Goal: Information Seeking & Learning: Find specific fact

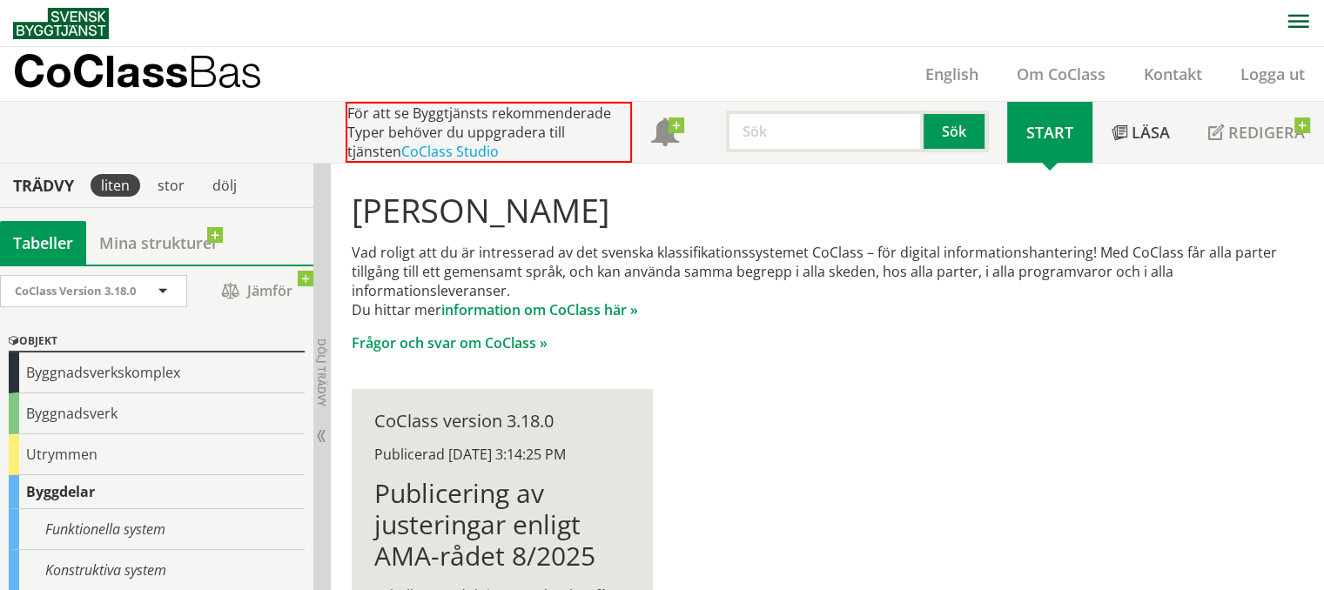
click at [799, 123] on input "text" at bounding box center [825, 132] width 198 height 42
click at [771, 129] on input "text" at bounding box center [825, 132] width 198 height 42
type input "beläggningskant"
click at [955, 134] on button "Sök" at bounding box center [956, 132] width 64 height 42
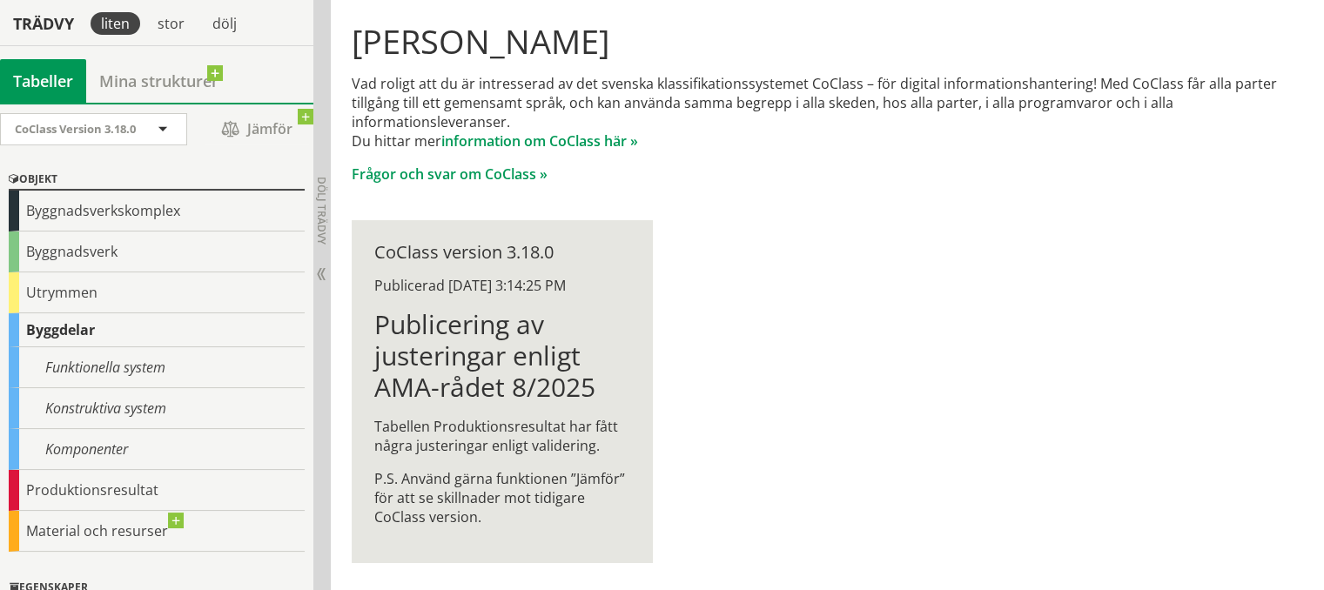
scroll to position [170, 0]
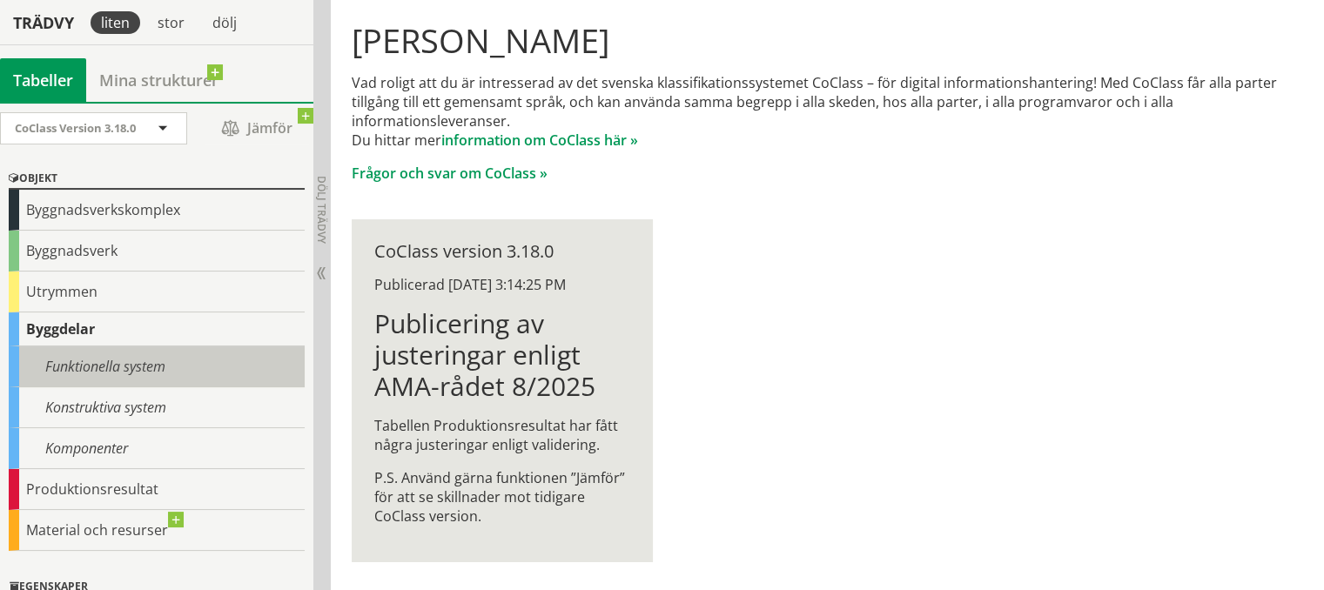
click at [129, 360] on div "Funktionella system" at bounding box center [157, 367] width 296 height 41
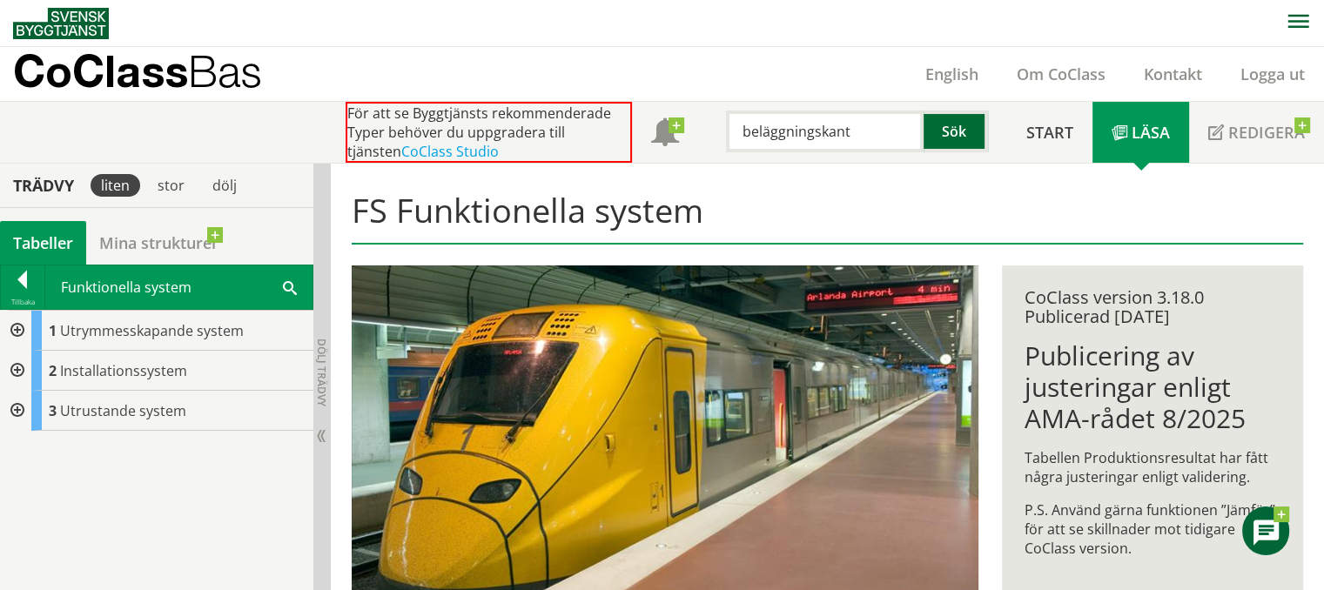
click at [972, 137] on button "Sök" at bounding box center [956, 132] width 64 height 42
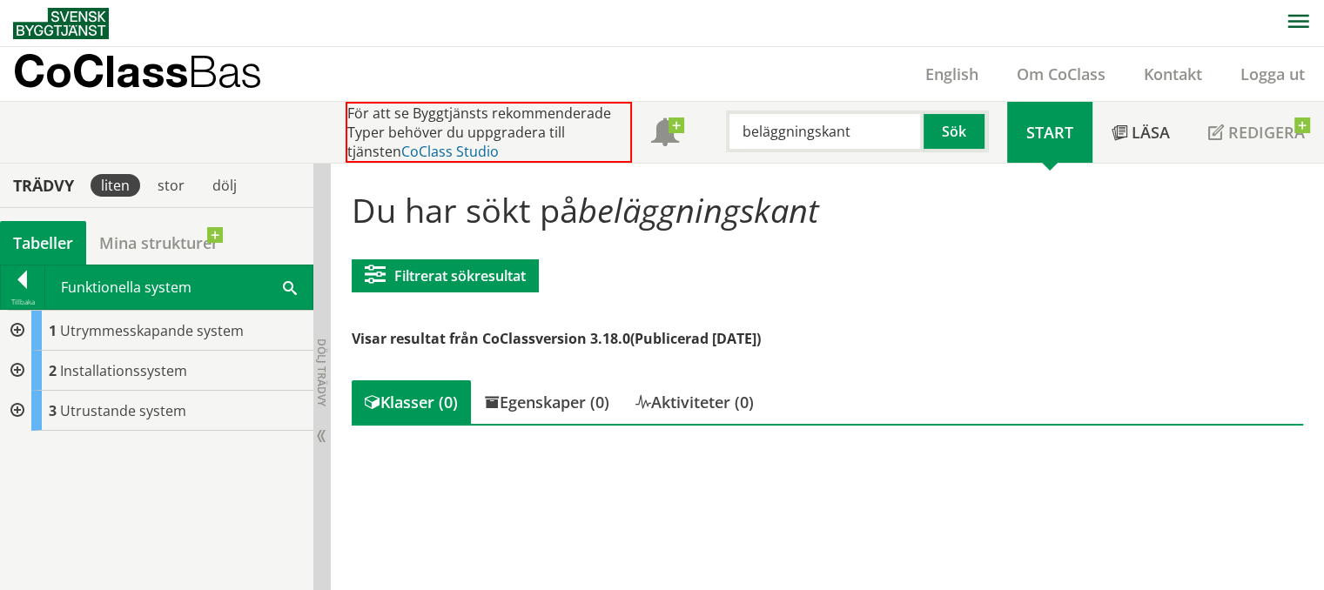
click at [428, 147] on link "CoClass Studio" at bounding box center [450, 151] width 98 height 19
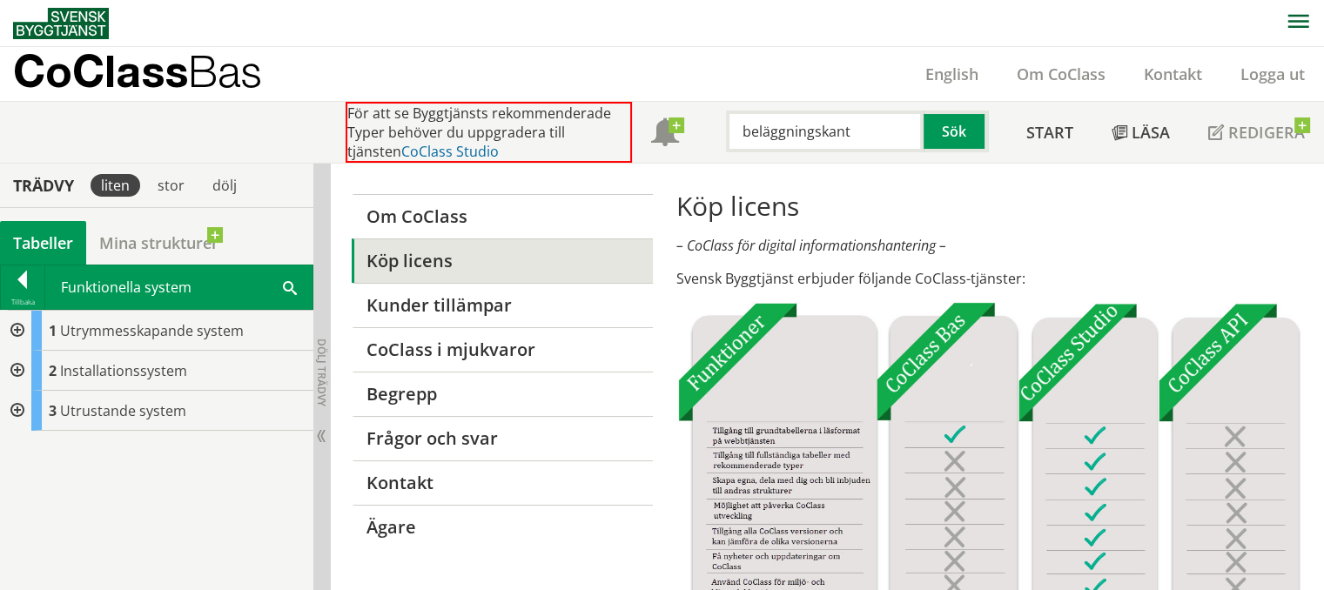
click at [401, 147] on link "CoClass Studio" at bounding box center [450, 151] width 98 height 19
click at [405, 152] on link "CoClass Studio" at bounding box center [450, 151] width 98 height 19
click at [421, 151] on link "CoClass Studio" at bounding box center [450, 151] width 98 height 19
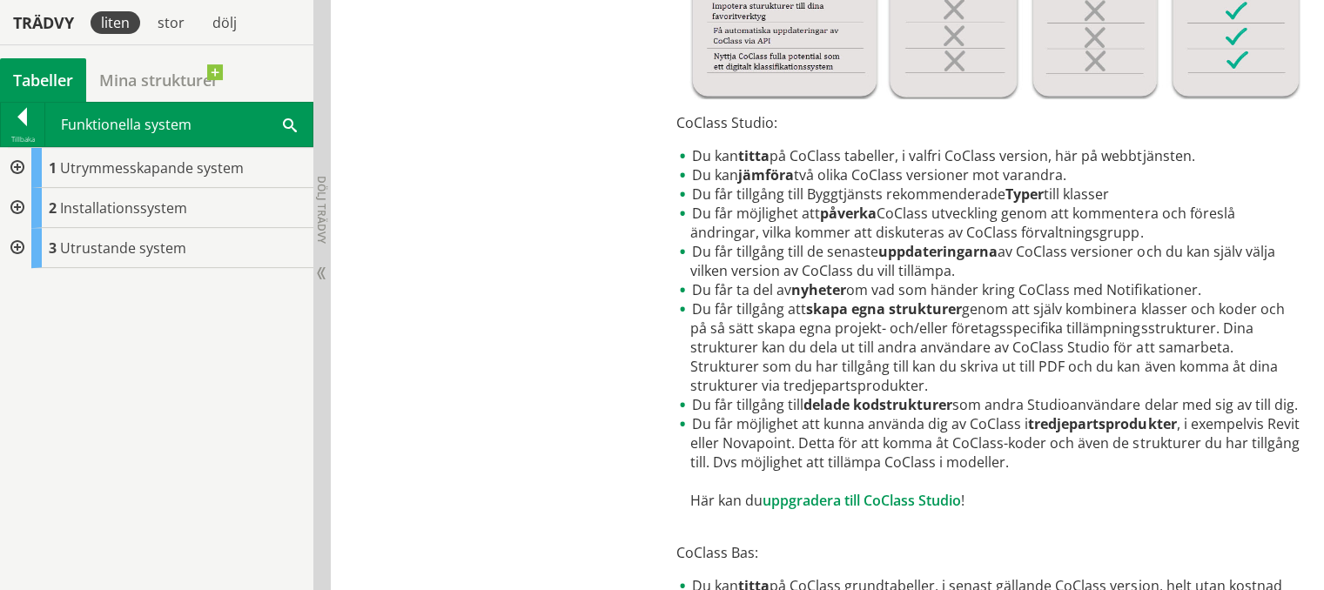
scroll to position [261, 0]
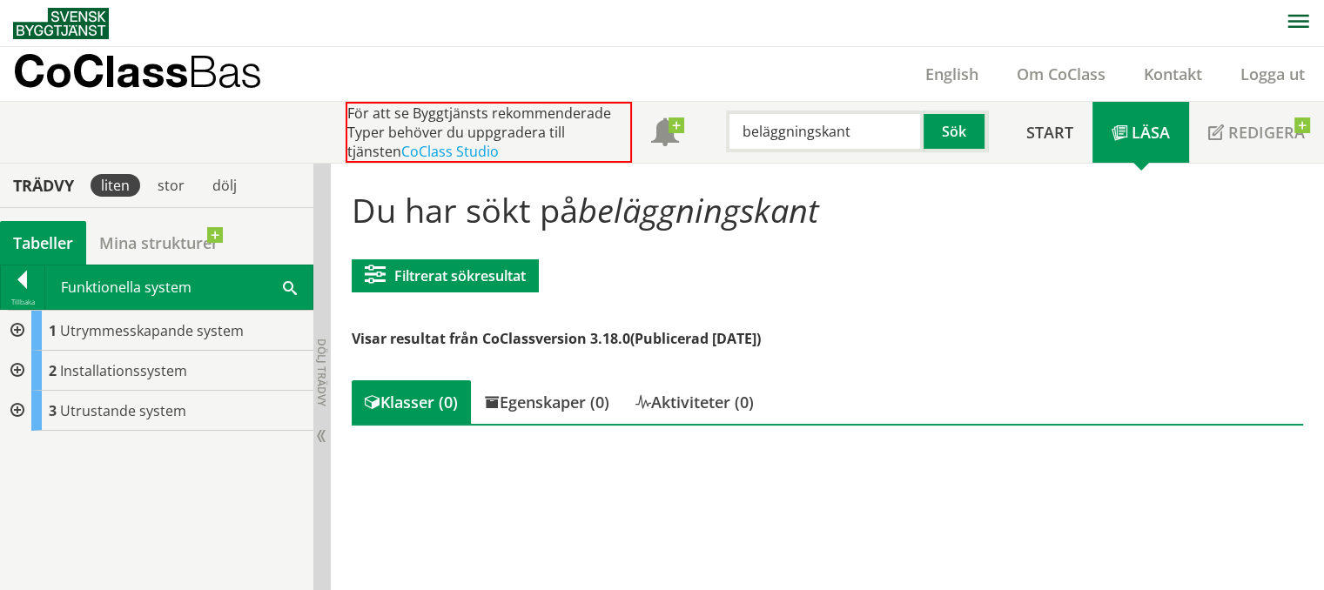
scroll to position [170, 0]
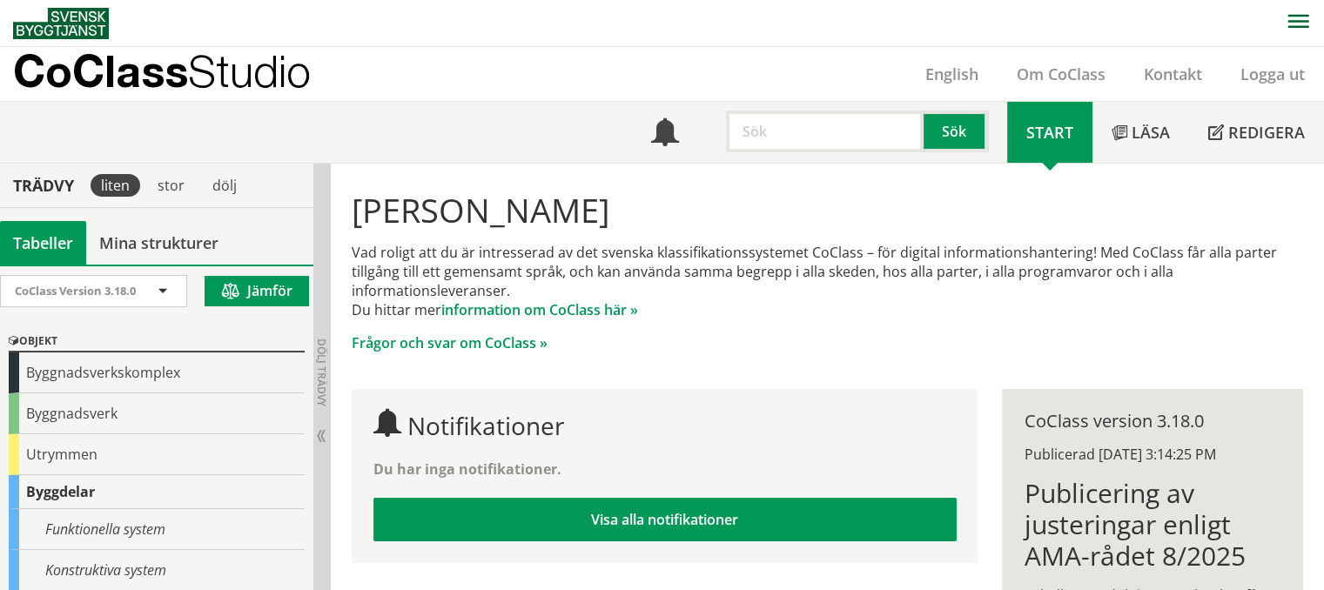
click at [754, 130] on input "text" at bounding box center [825, 132] width 198 height 42
click at [980, 131] on button "Sök" at bounding box center [956, 132] width 64 height 42
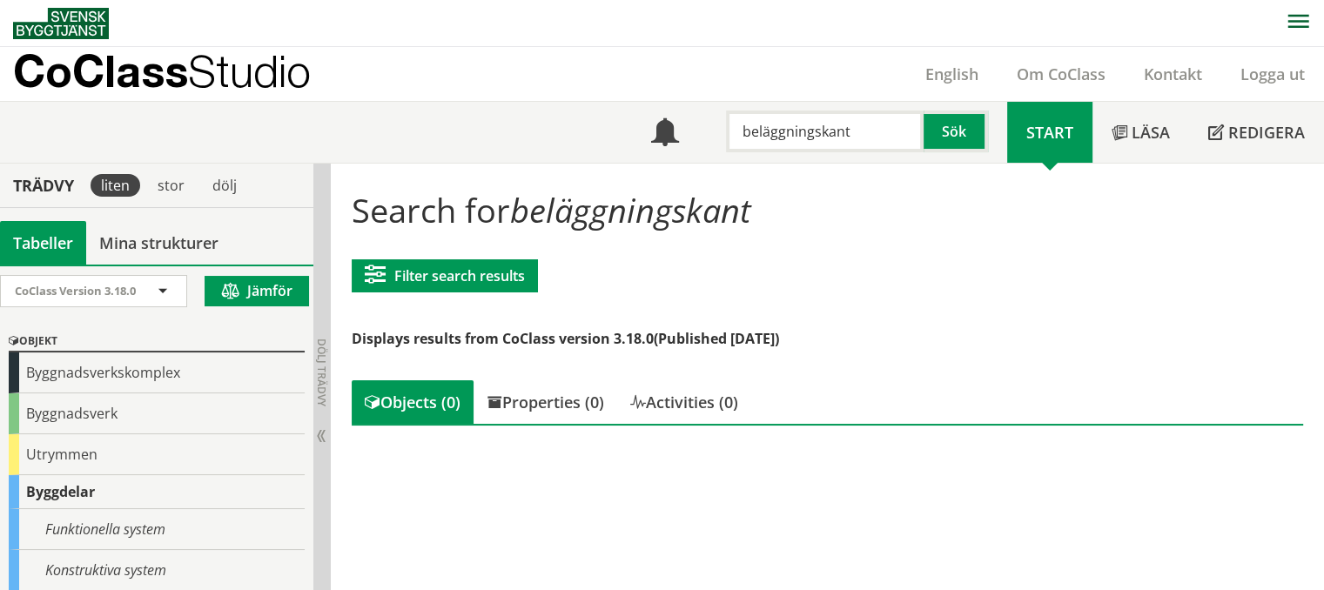
click at [874, 129] on input "beläggningskant" at bounding box center [825, 132] width 198 height 42
drag, startPoint x: 858, startPoint y: 144, endPoint x: 612, endPoint y: 131, distance: 245.9
click at [612, 131] on div "Meny beläggningsk Sök Start Läsa" at bounding box center [668, 132] width 1311 height 61
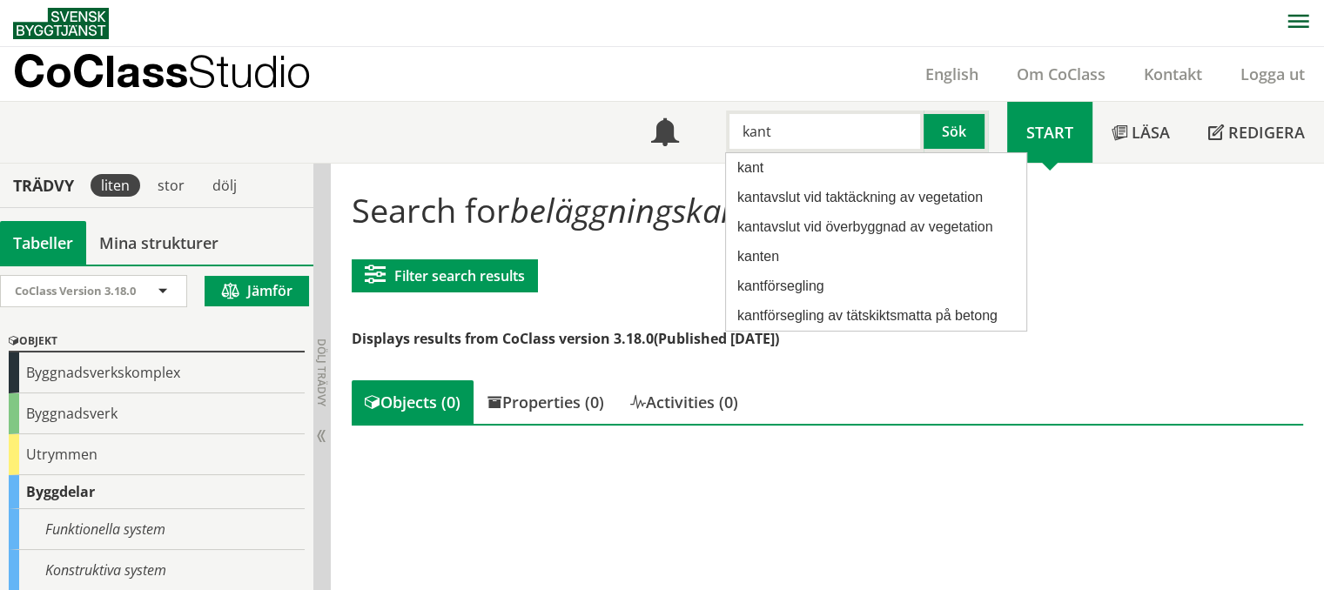
click at [801, 133] on input "kant" at bounding box center [825, 132] width 198 height 42
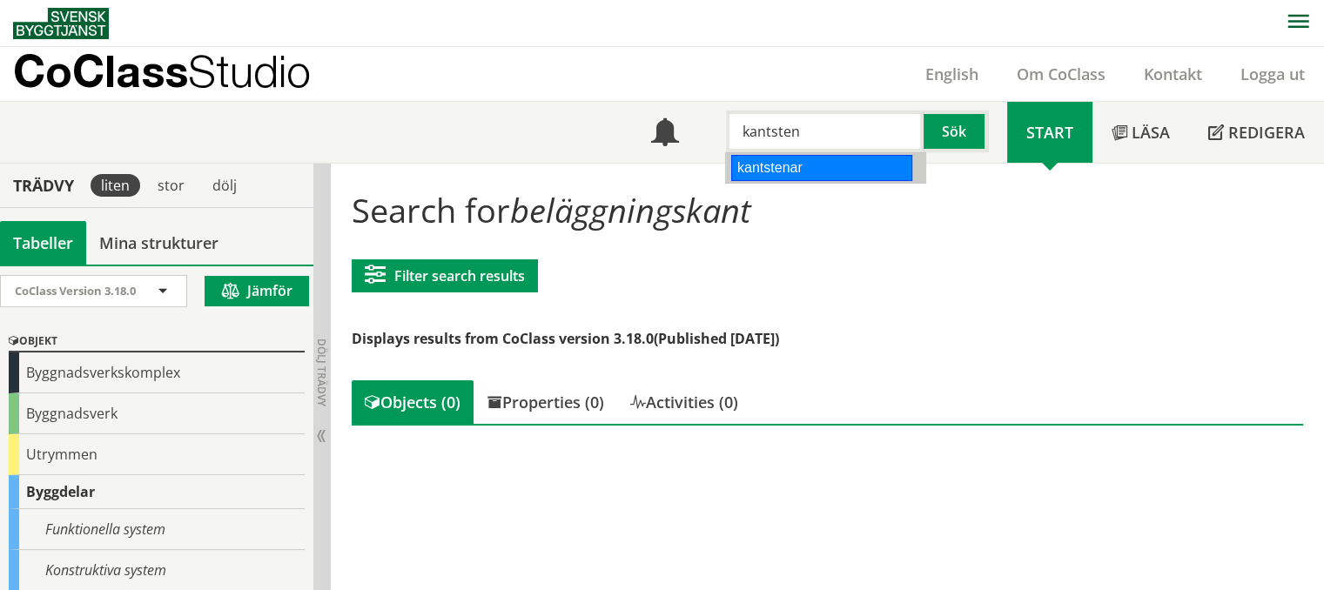
click at [816, 166] on div "kantstenar" at bounding box center [821, 168] width 181 height 26
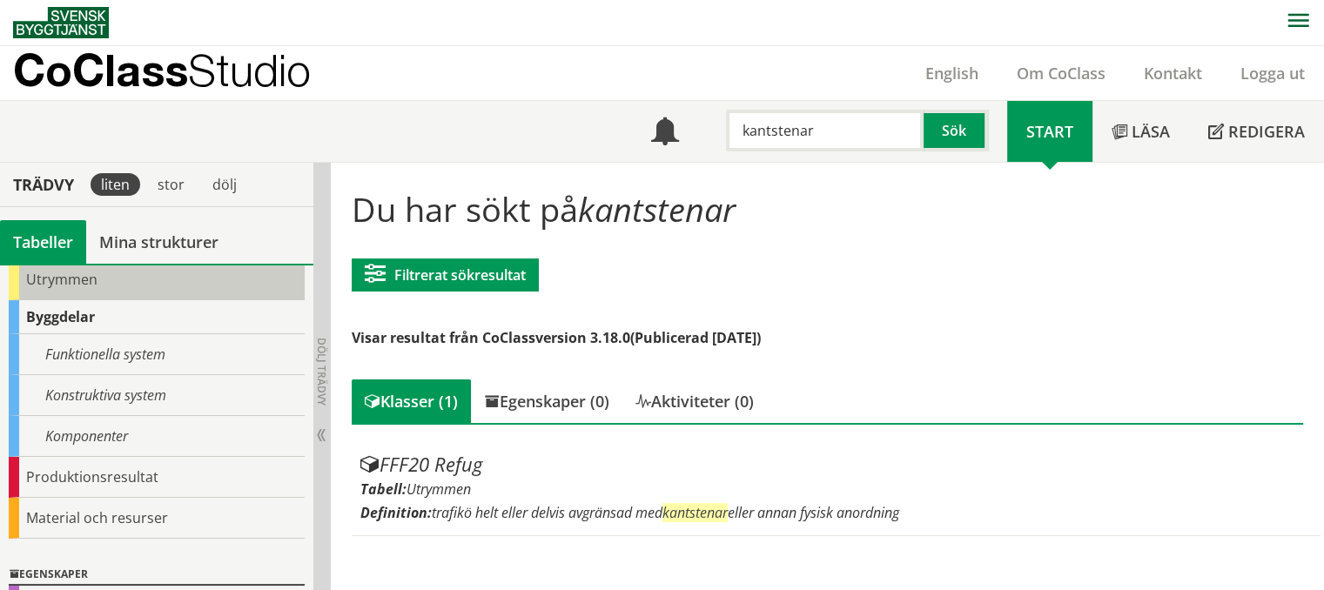
scroll to position [174, 0]
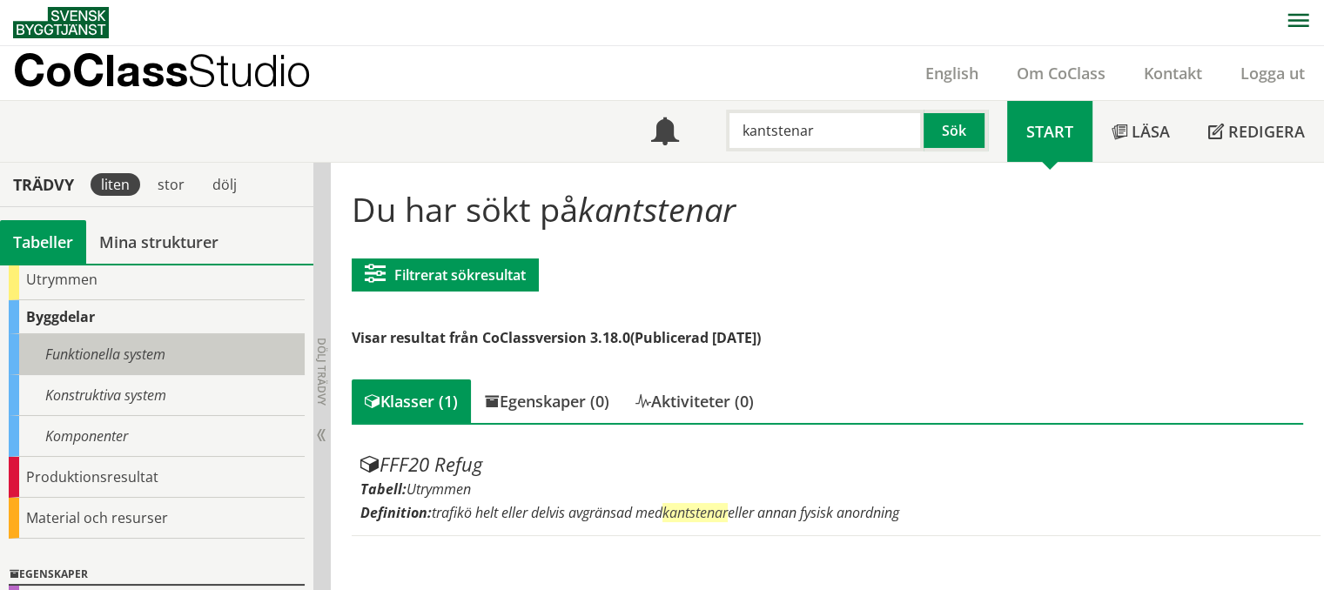
type input "kantstenar"
click at [88, 352] on div "Funktionella system" at bounding box center [157, 354] width 296 height 41
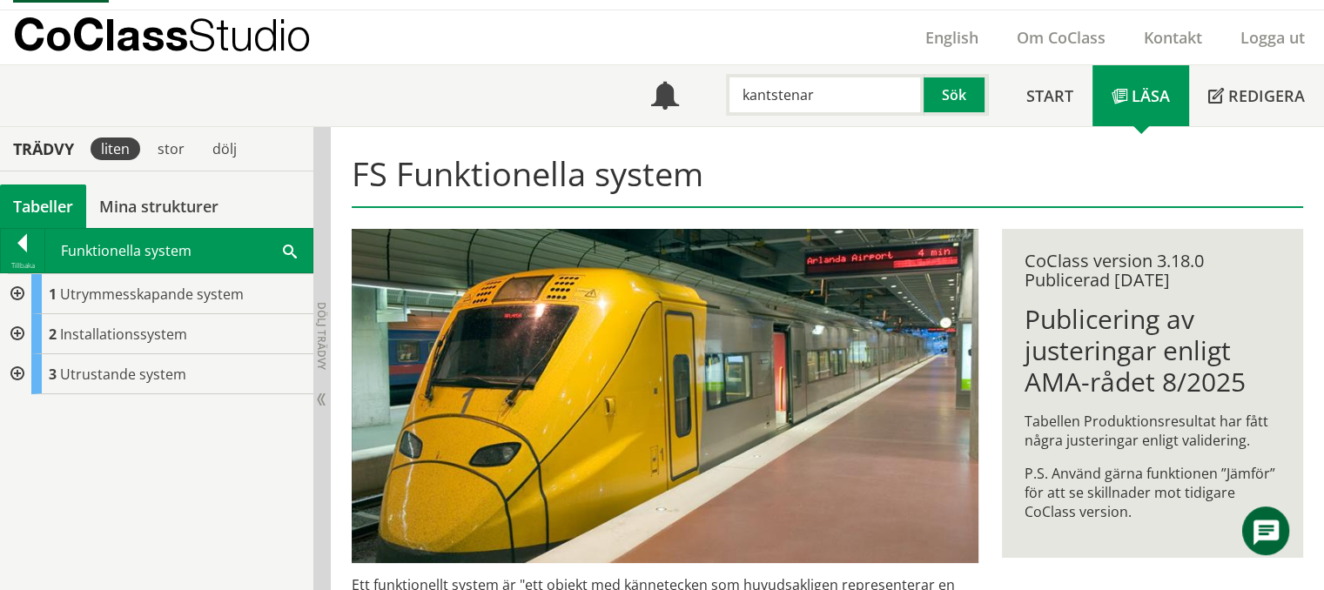
scroll to position [1, 0]
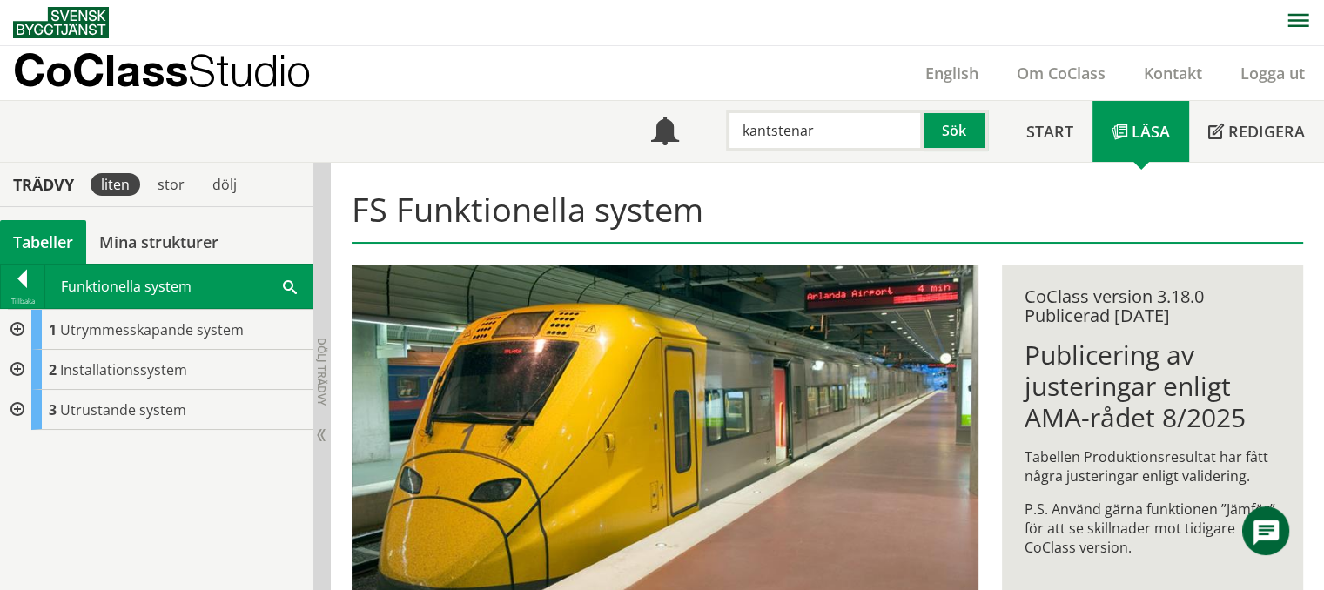
click at [21, 326] on div at bounding box center [15, 330] width 31 height 40
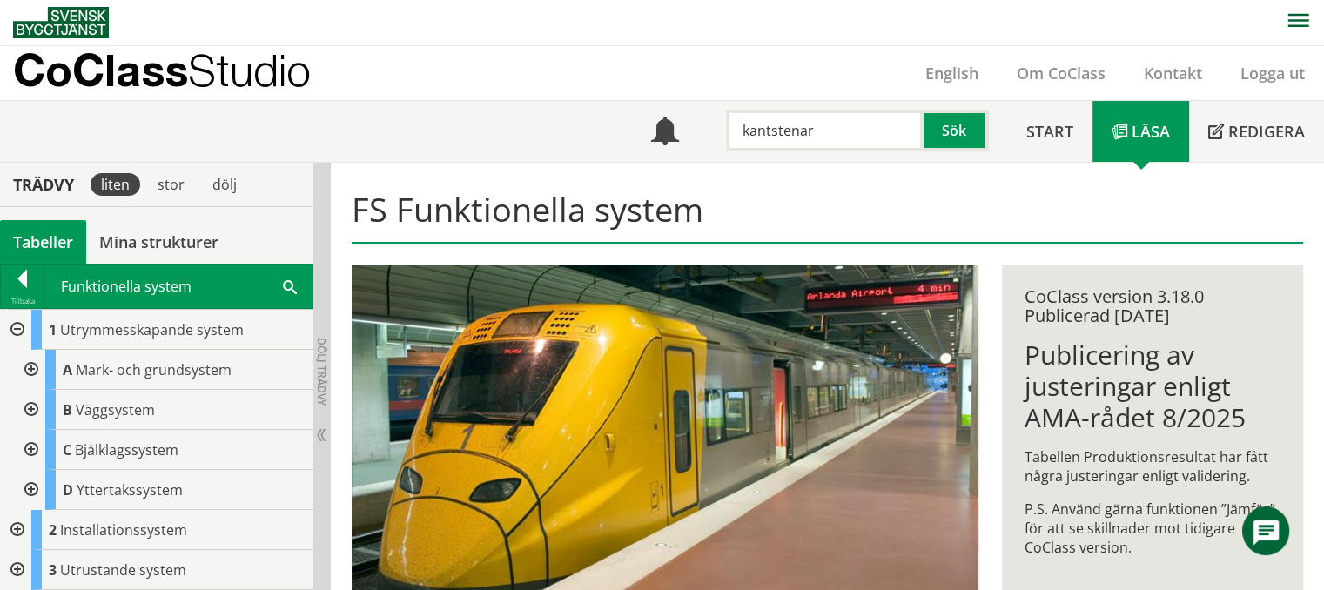
click at [14, 323] on div at bounding box center [15, 330] width 31 height 40
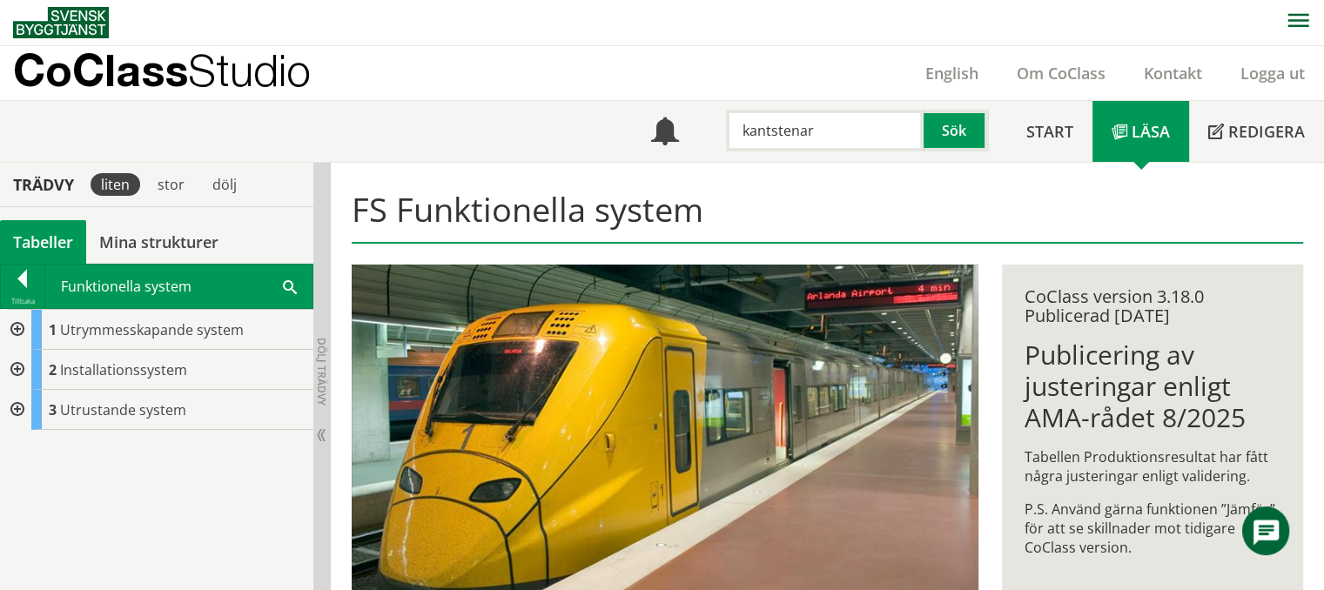
click at [14, 323] on div at bounding box center [15, 330] width 31 height 40
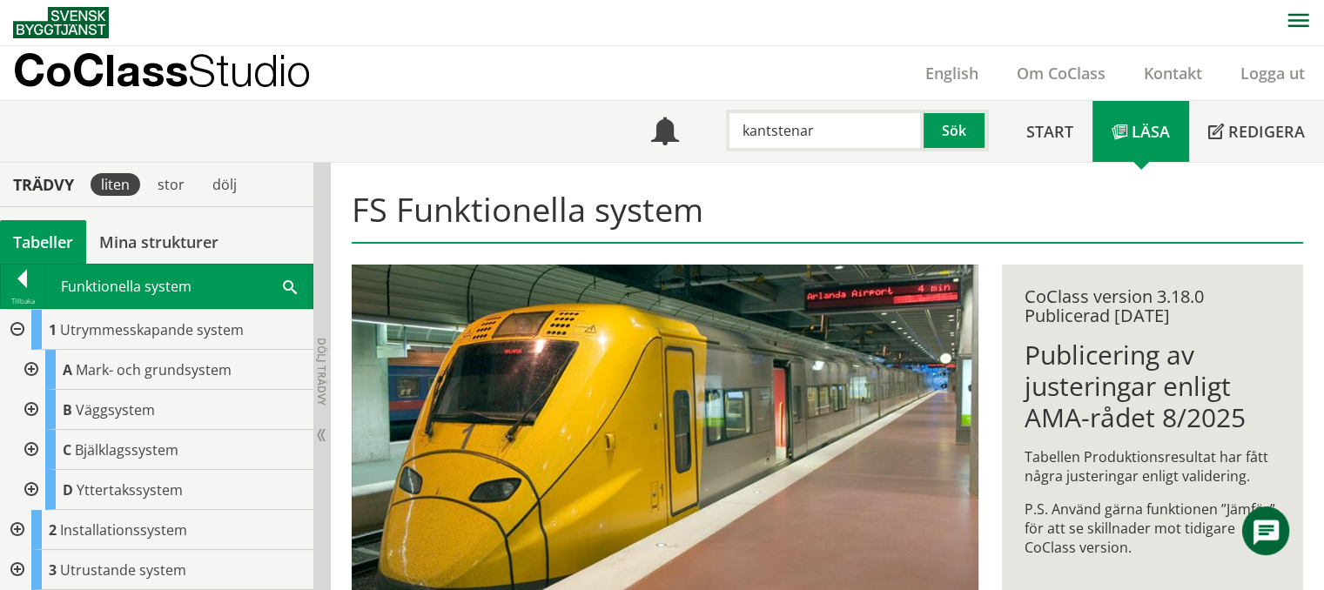
click at [17, 325] on div at bounding box center [15, 330] width 31 height 40
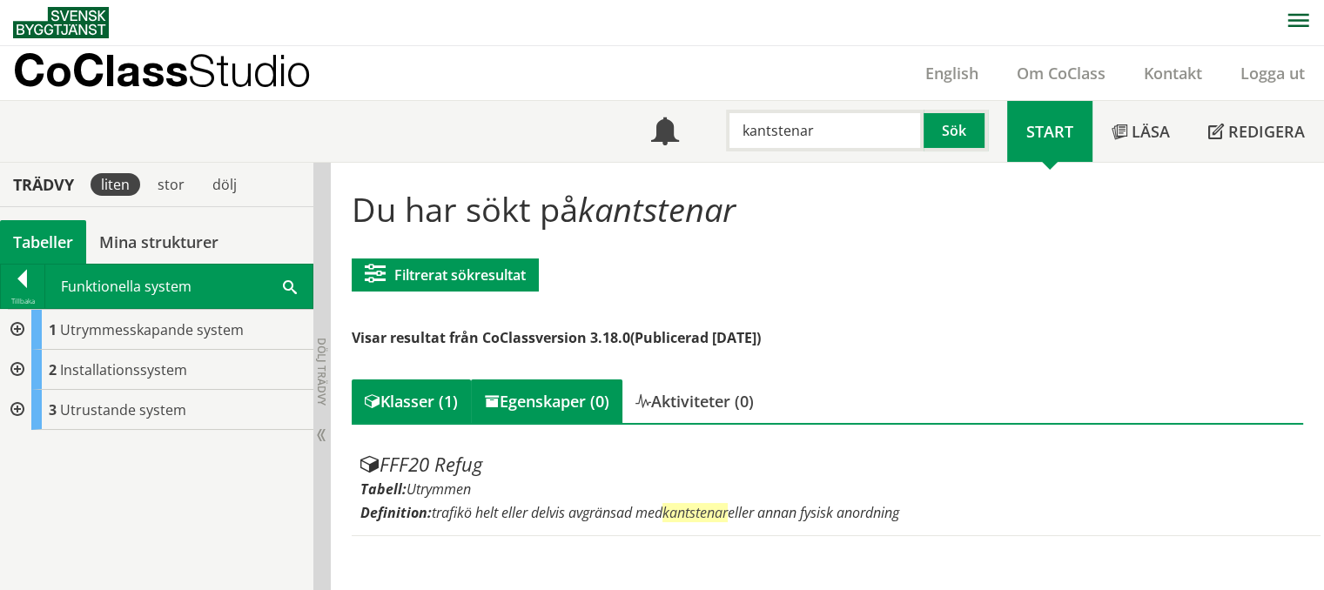
scroll to position [2, 0]
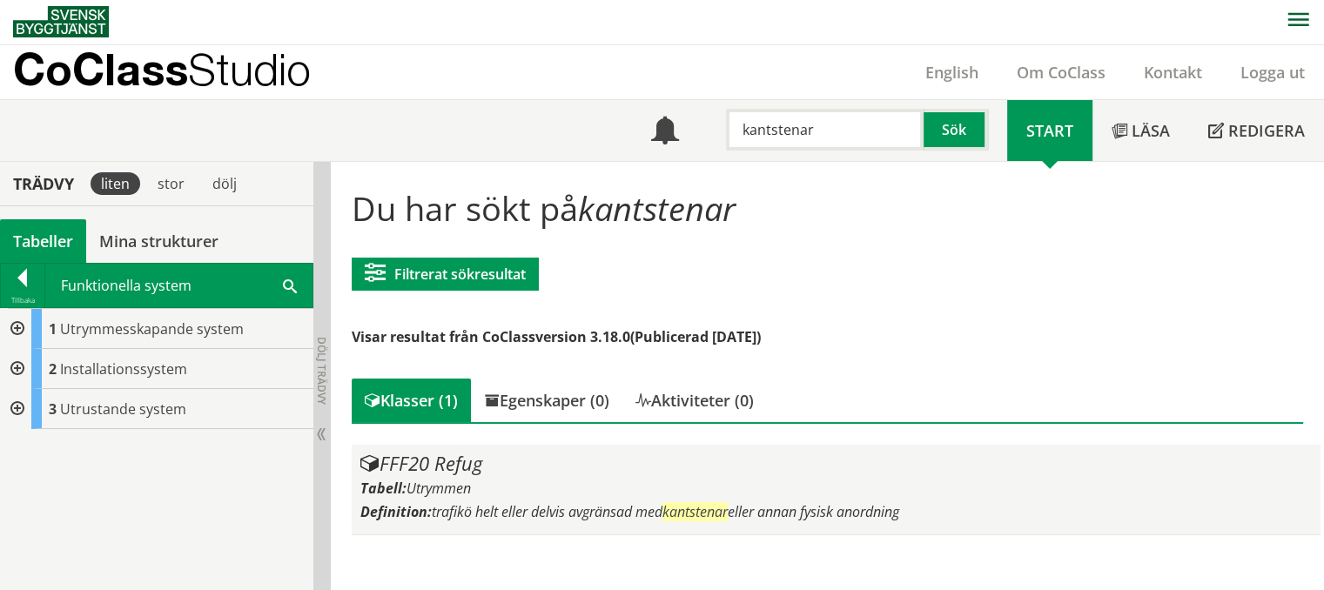
click at [443, 465] on div "FFF20 Refug" at bounding box center [836, 464] width 953 height 21
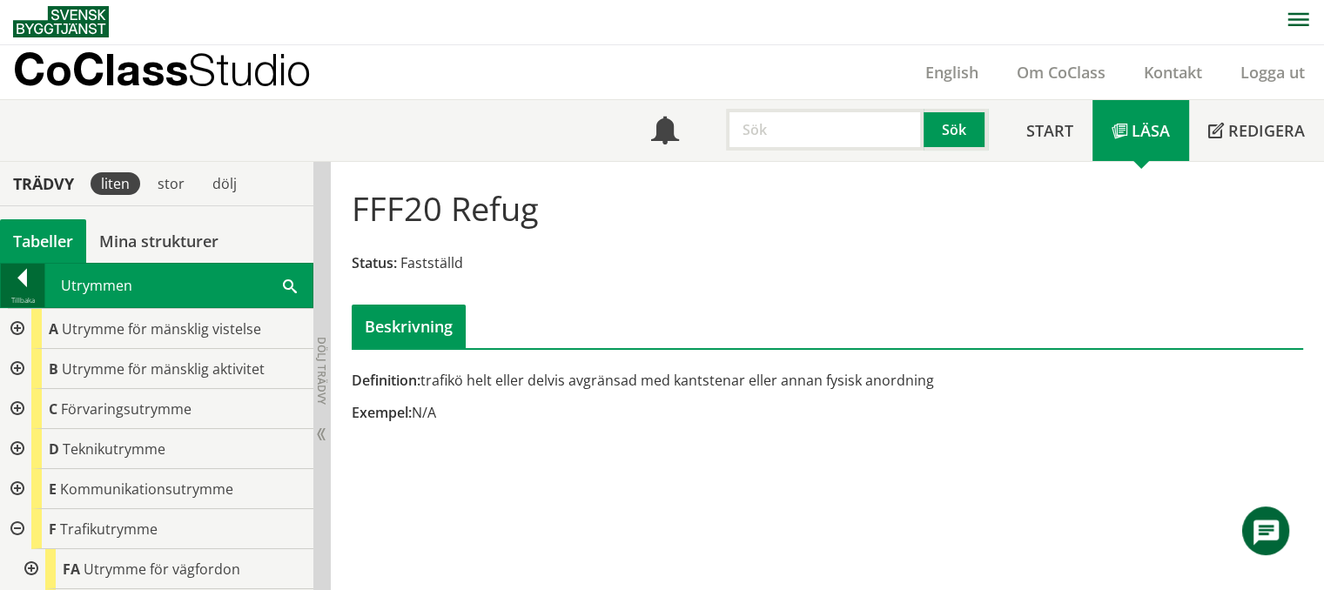
click at [28, 278] on div at bounding box center [23, 281] width 44 height 24
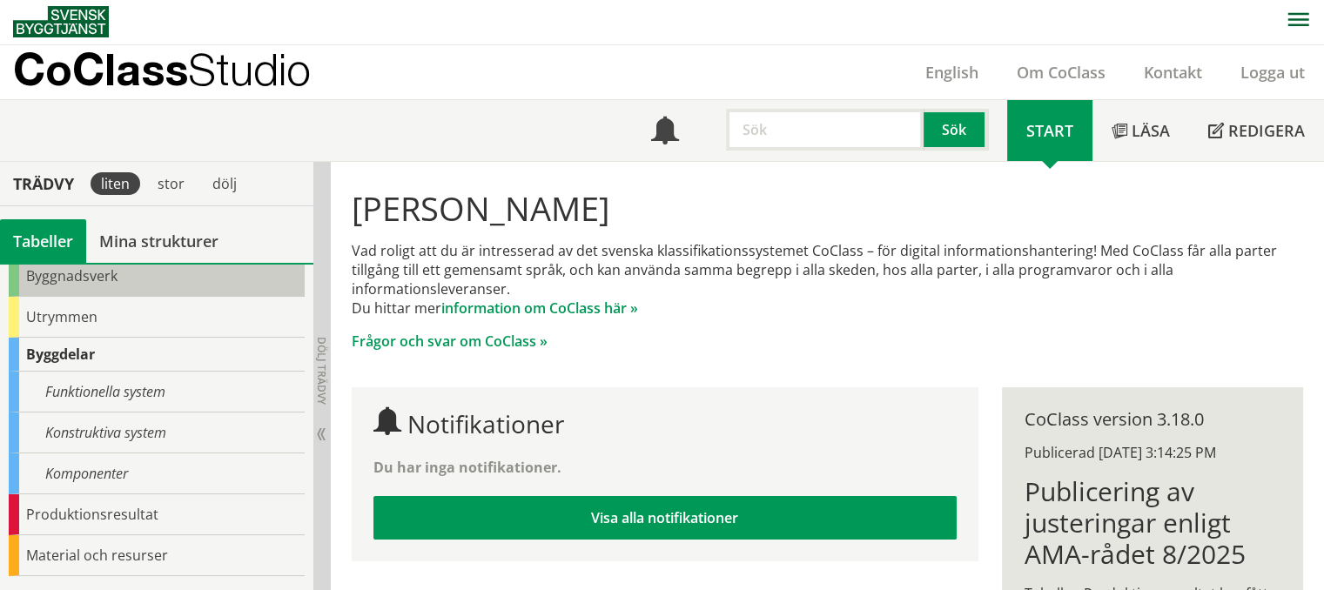
scroll to position [174, 0]
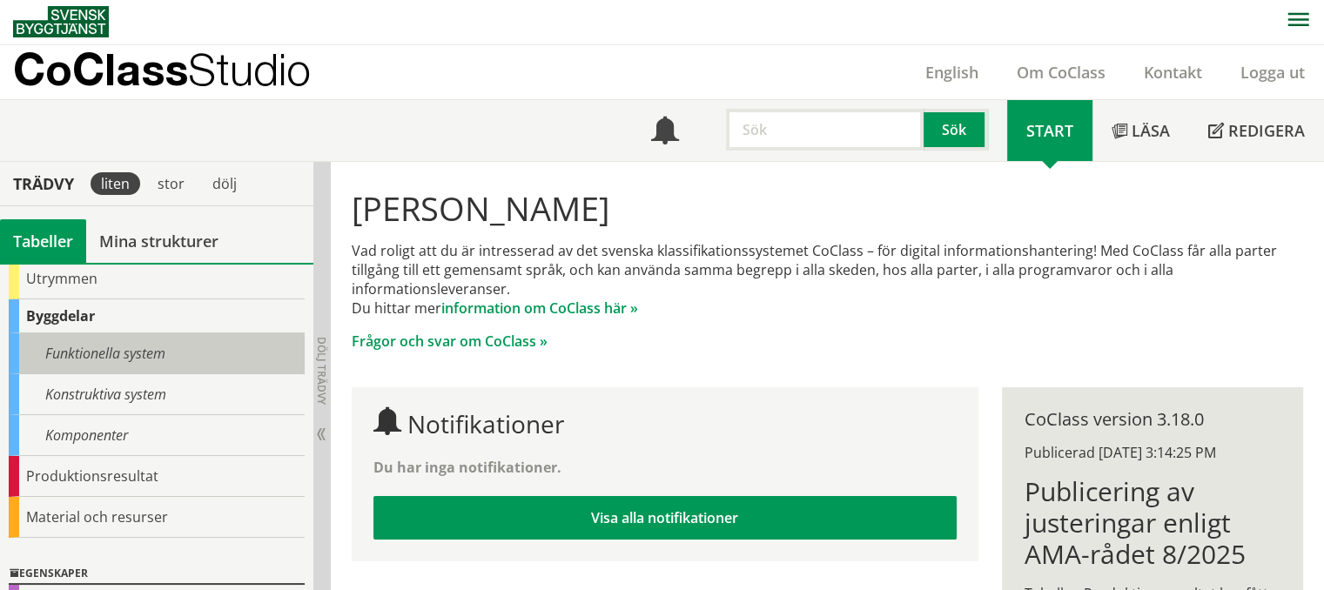
click at [99, 354] on div "Funktionella system" at bounding box center [157, 353] width 296 height 41
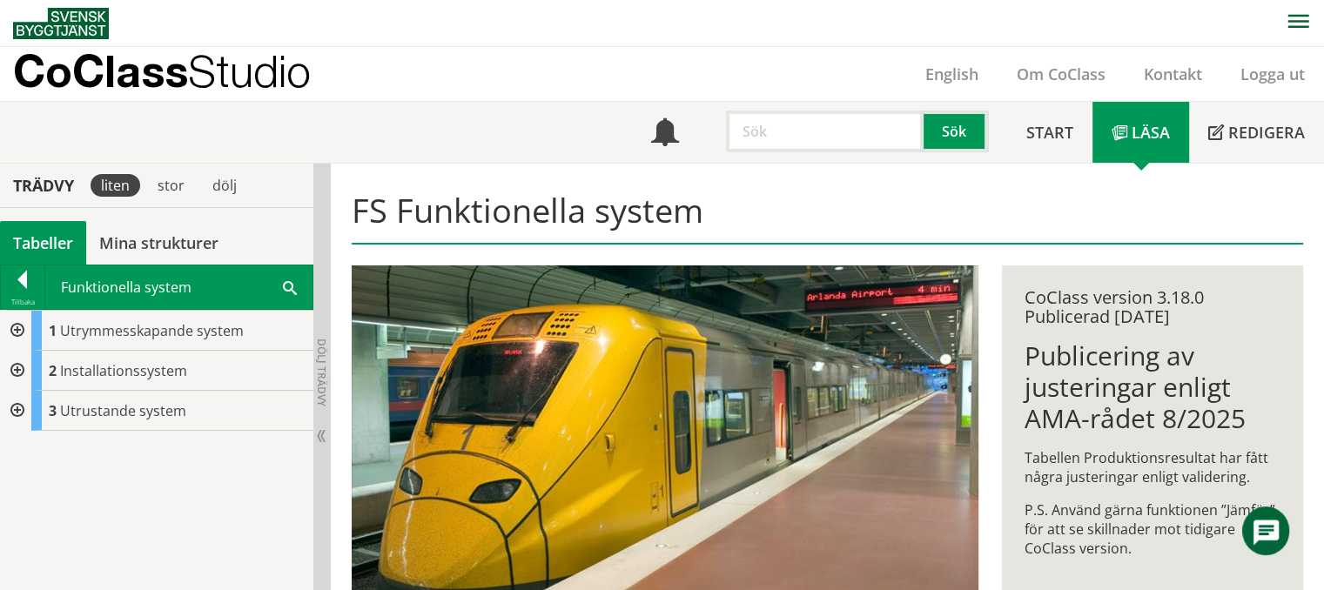
click at [756, 138] on input "text" at bounding box center [825, 132] width 198 height 42
click at [970, 129] on button "Sök" at bounding box center [956, 132] width 64 height 42
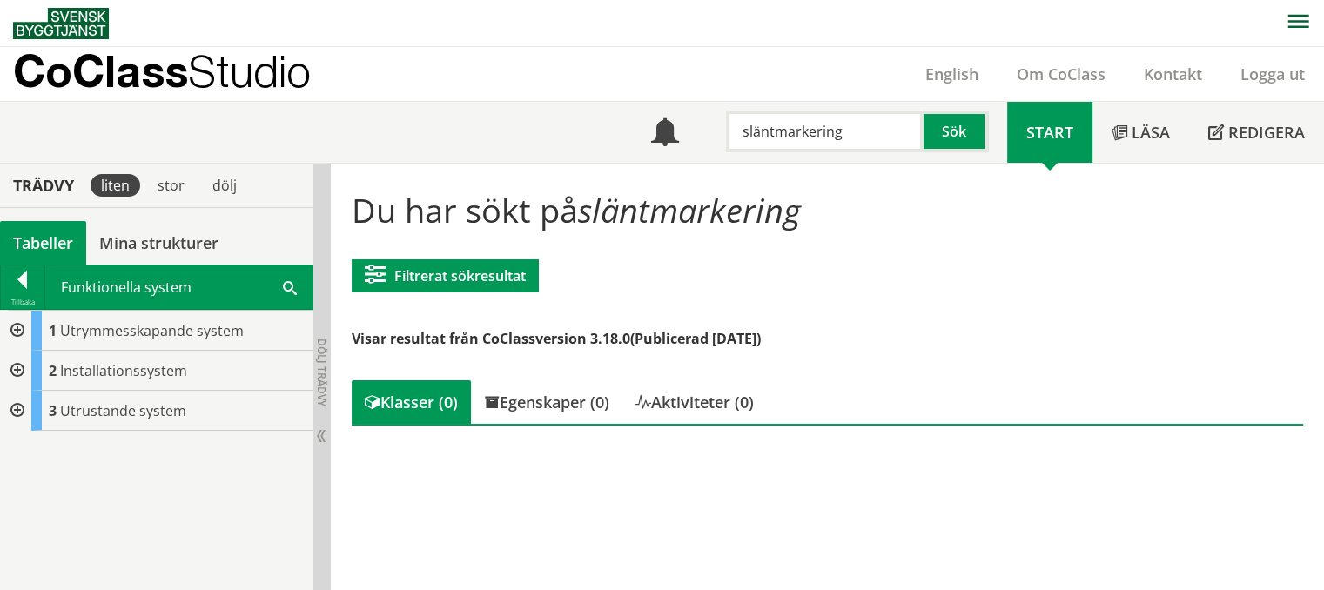
drag, startPoint x: 858, startPoint y: 135, endPoint x: 774, endPoint y: 145, distance: 85.1
click at [774, 145] on input "släntmarkering" at bounding box center [825, 132] width 198 height 42
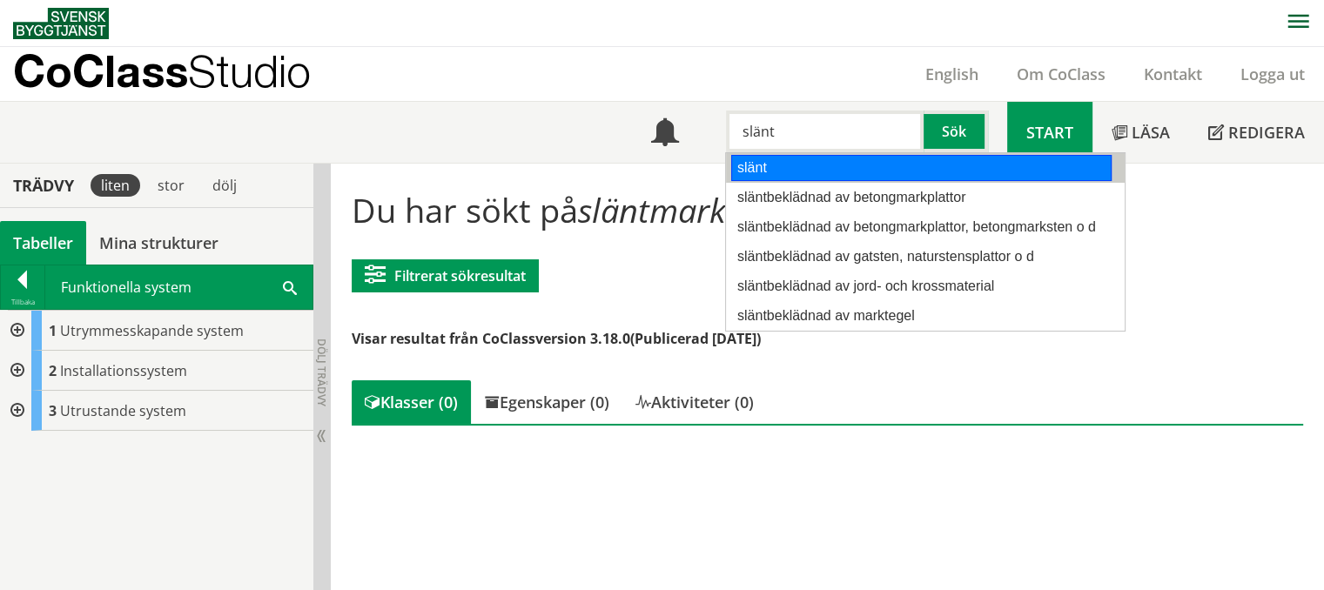
click at [838, 173] on div "slänt" at bounding box center [921, 168] width 380 height 26
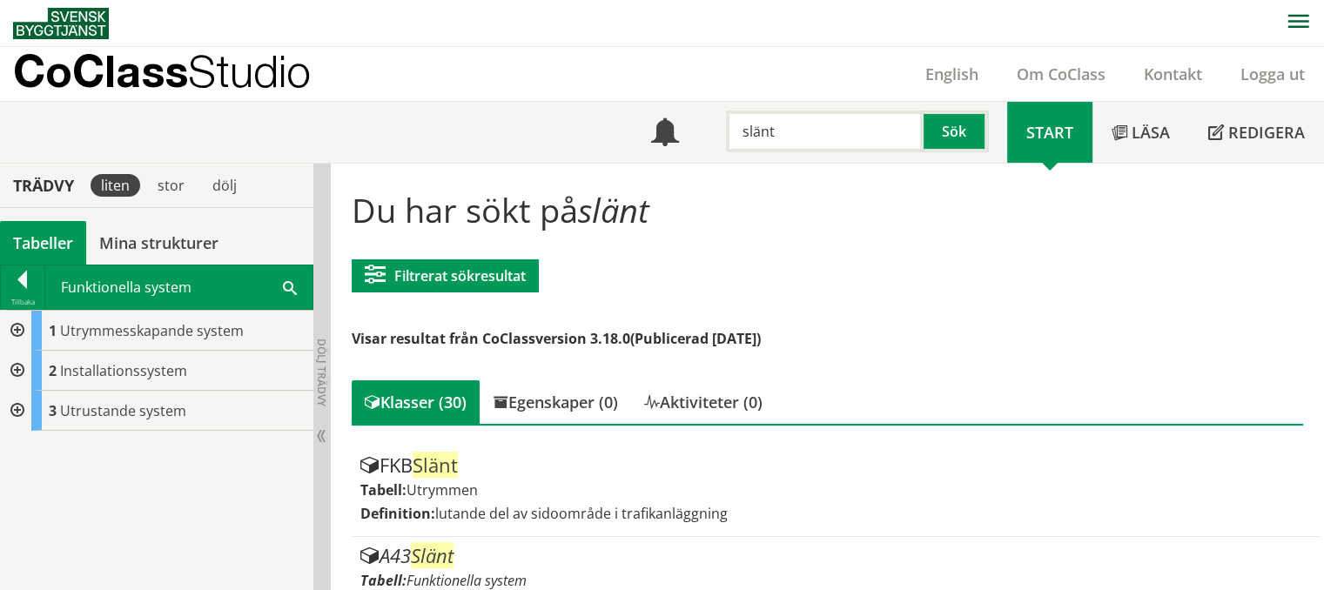
click at [795, 133] on input "slänt" at bounding box center [825, 132] width 198 height 42
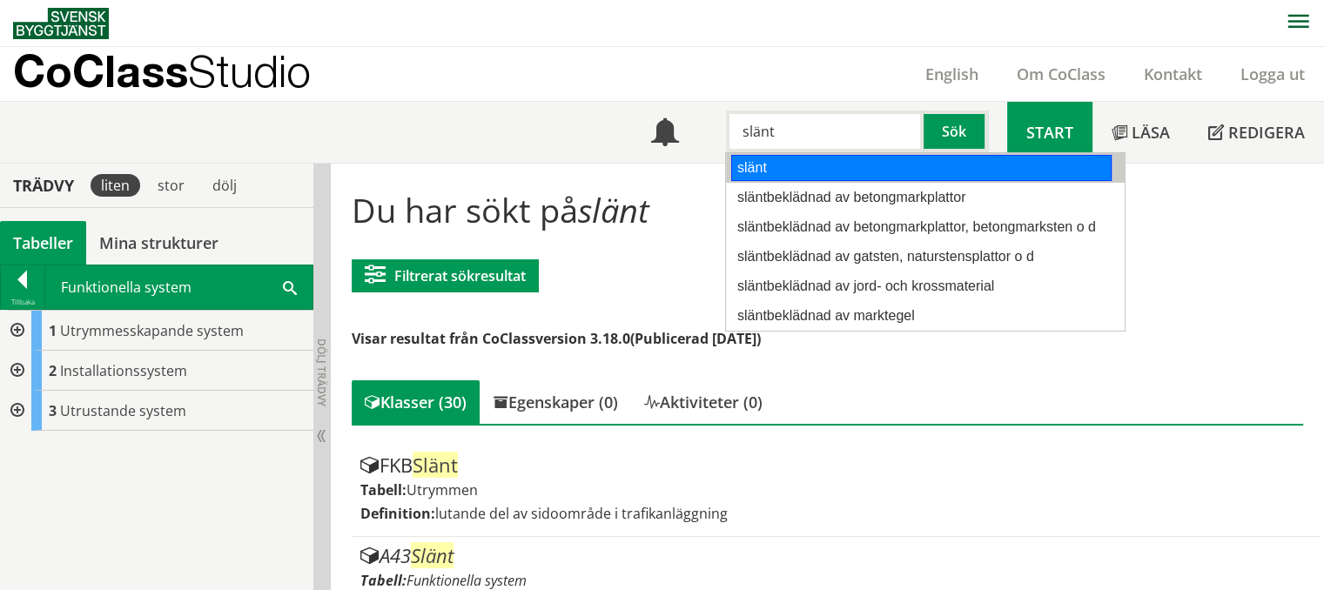
click at [791, 165] on div "slänt" at bounding box center [921, 168] width 380 height 26
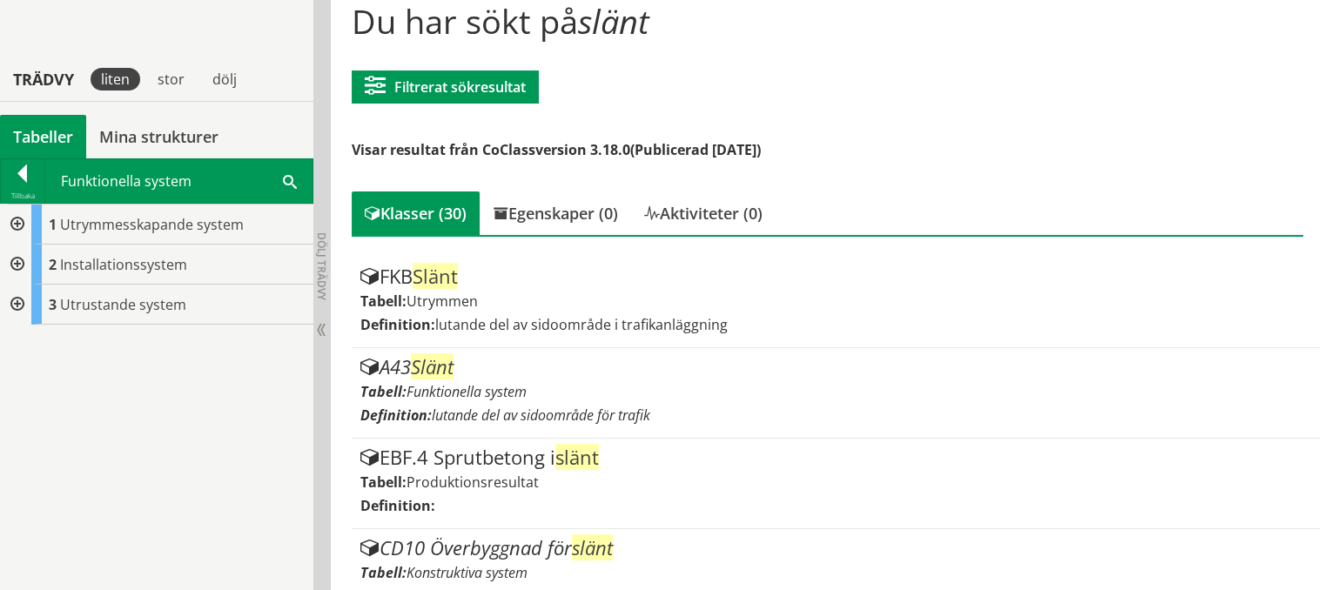
scroll to position [261, 0]
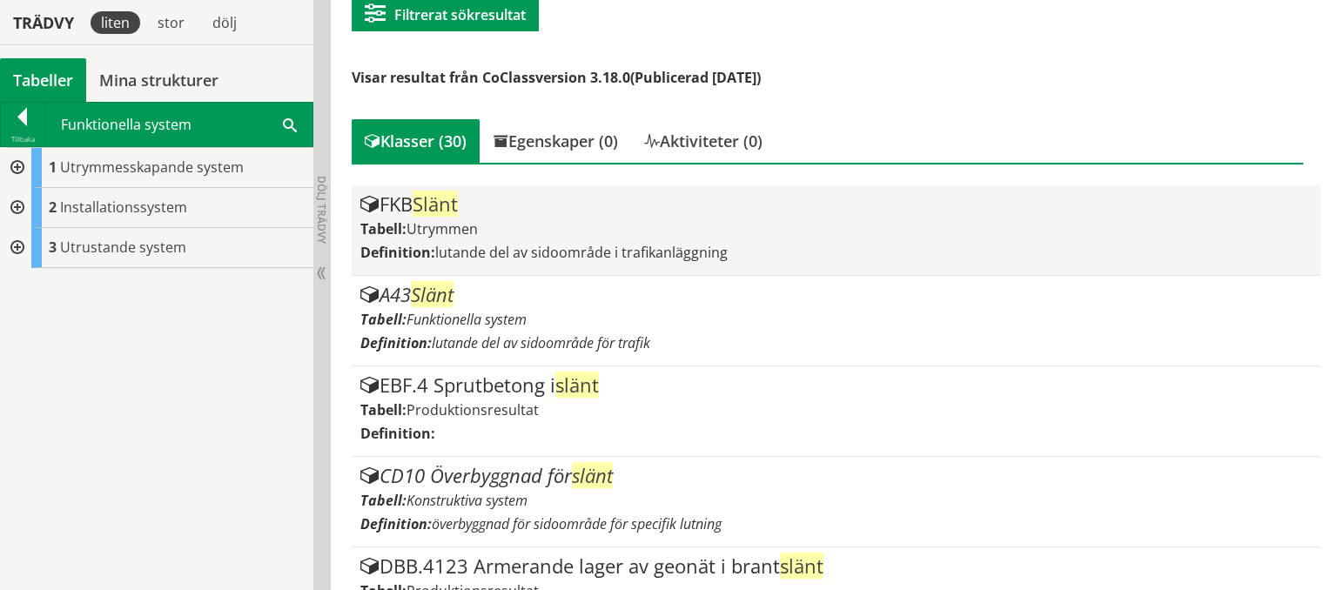
type input "slänt"
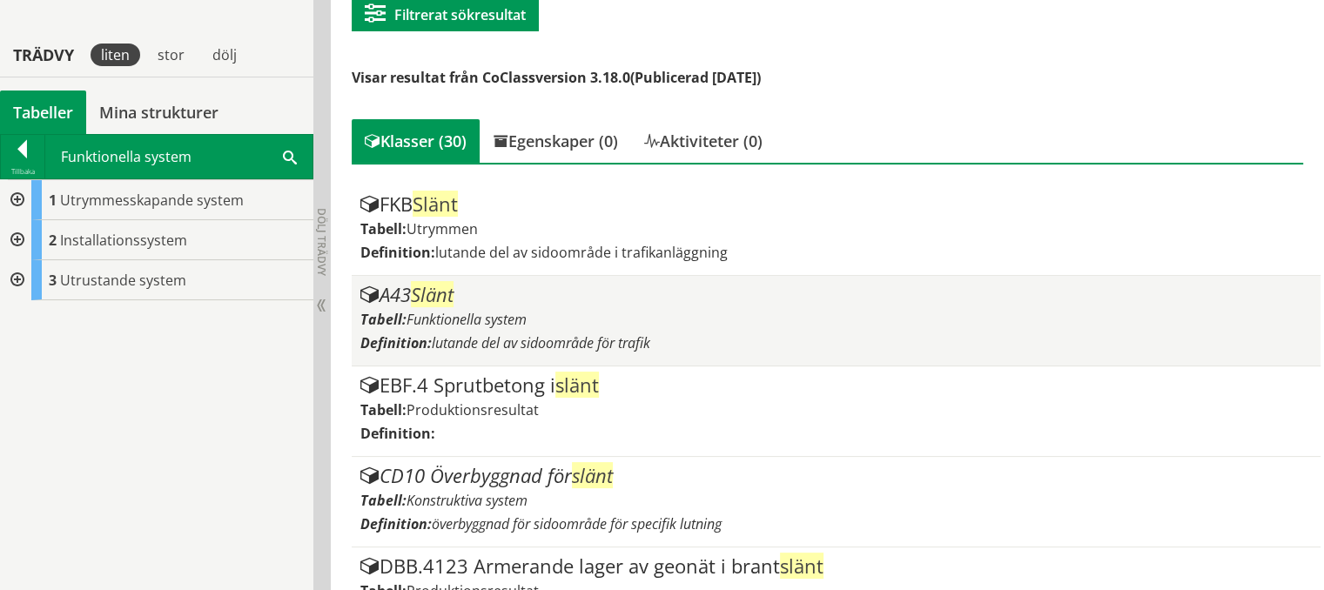
scroll to position [348, 0]
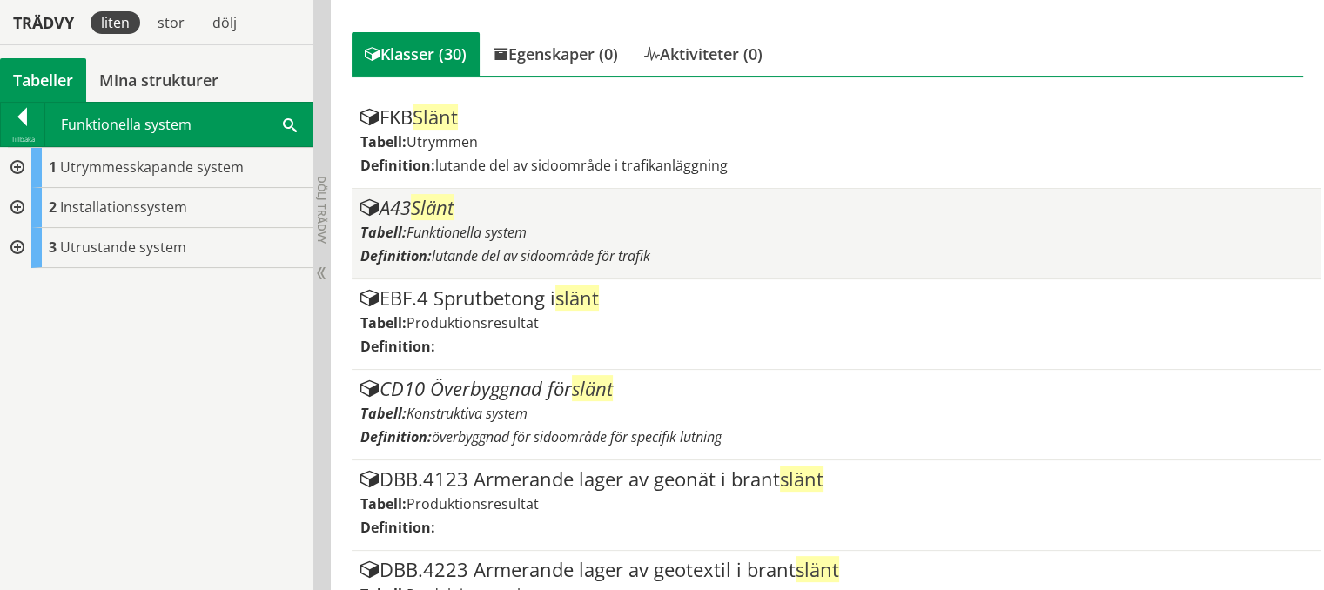
click at [549, 204] on div "A43 Slänt" at bounding box center [836, 208] width 953 height 21
